Goal: Information Seeking & Learning: Learn about a topic

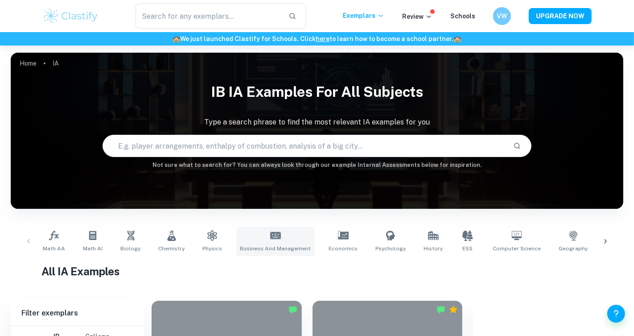
click at [274, 241] on link "Business and Management" at bounding box center [275, 241] width 78 height 29
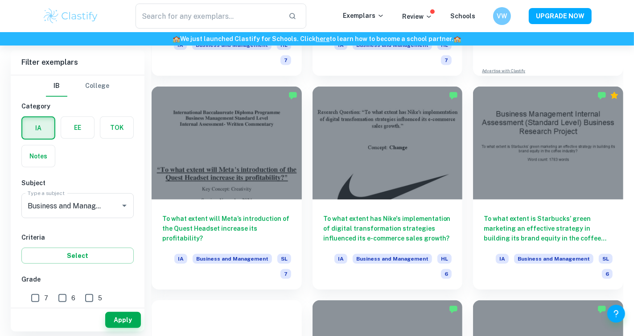
scroll to position [440, 0]
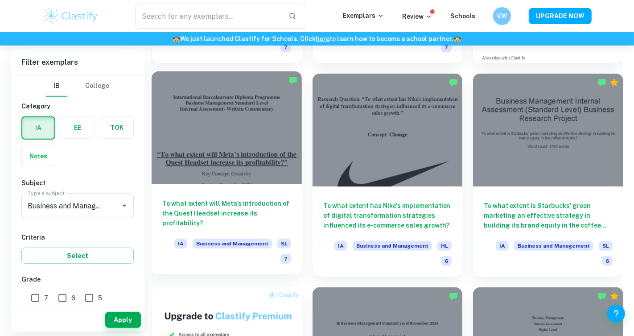
click at [264, 206] on h6 "To what extent will Meta’s introduction of the Quest Headset increase its profi…" at bounding box center [226, 212] width 129 height 29
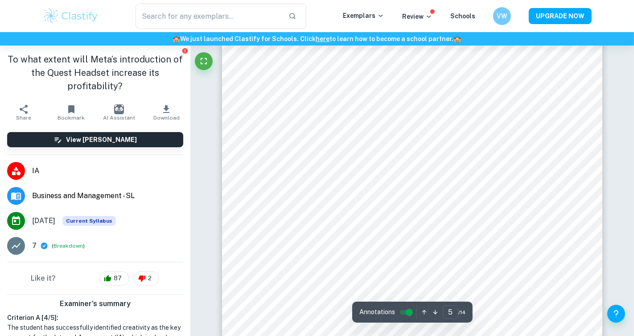
scroll to position [2480, 0]
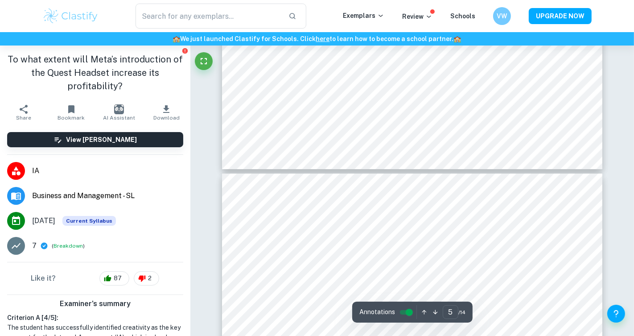
type input "6"
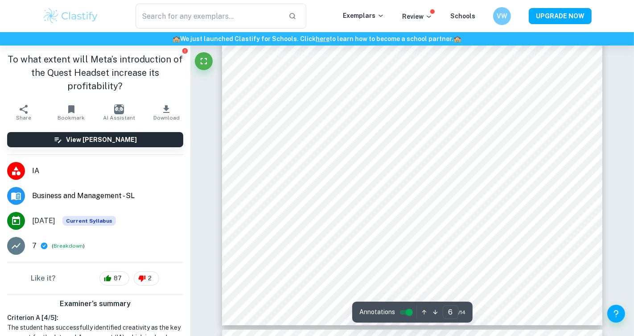
scroll to position [3119, 0]
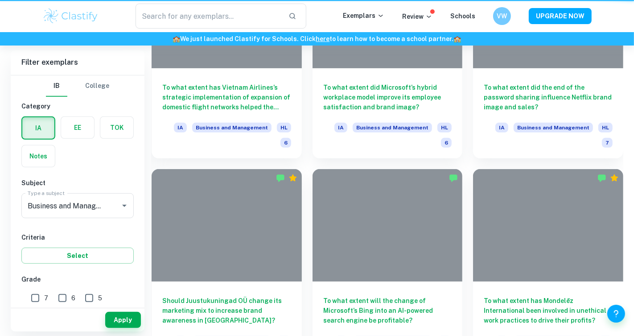
scroll to position [440, 0]
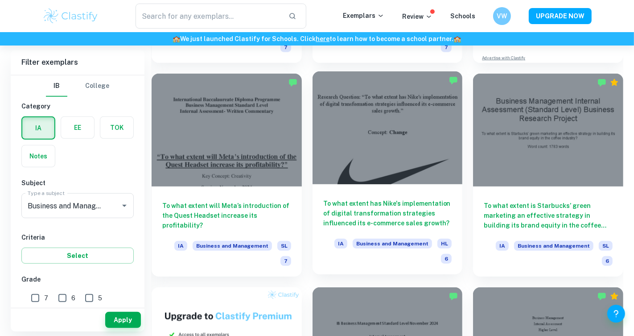
click at [423, 215] on h6 "To what extent has Nike's implementation of digital transformation strategies i…" at bounding box center [387, 212] width 129 height 29
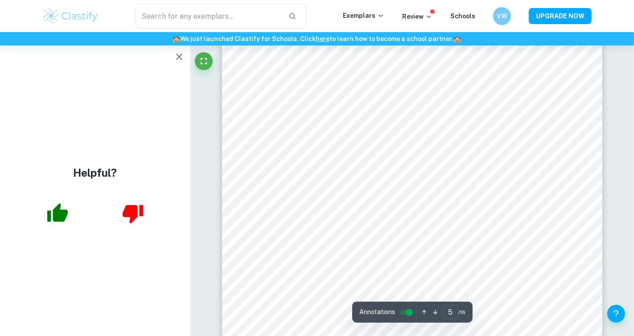
scroll to position [2275, 0]
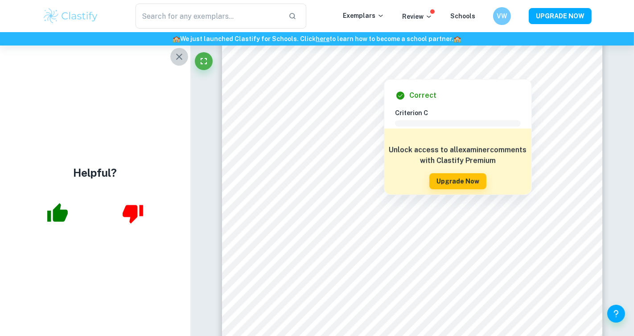
click at [179, 59] on icon "button" at bounding box center [179, 56] width 11 height 11
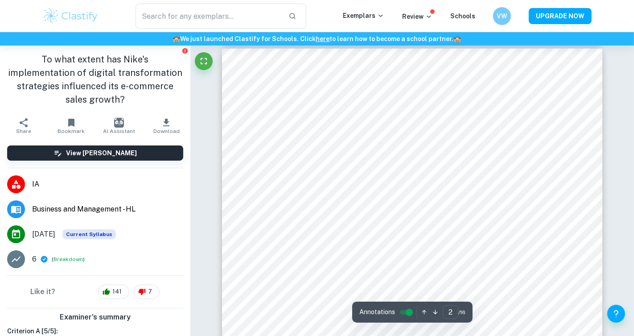
scroll to position [557, 0]
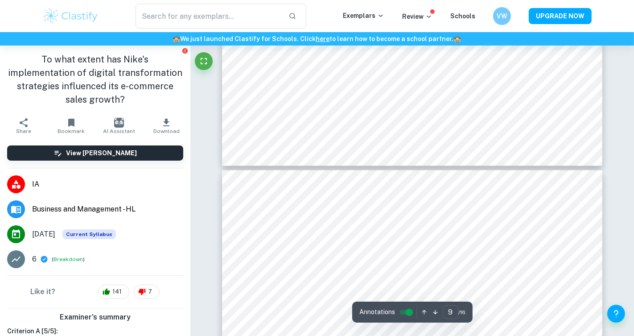
type input "10"
